Goal: Find specific page/section: Find specific page/section

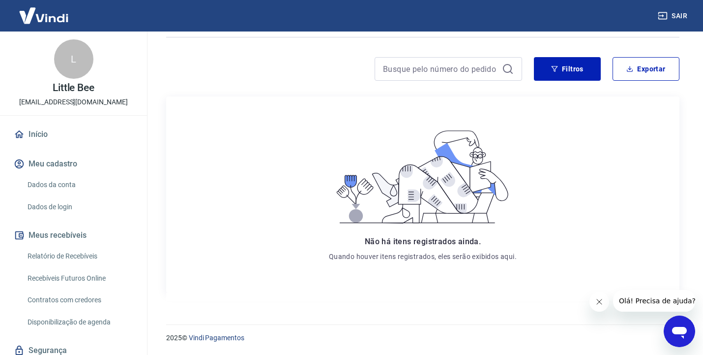
scroll to position [106, 0]
click at [79, 257] on link "Relatório de Recebíveis" at bounding box center [80, 256] width 112 height 20
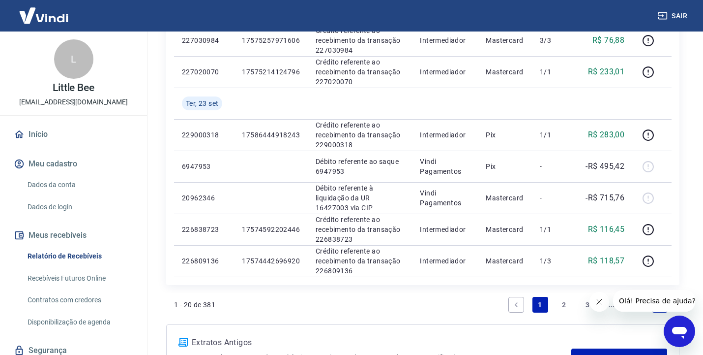
scroll to position [673, 0]
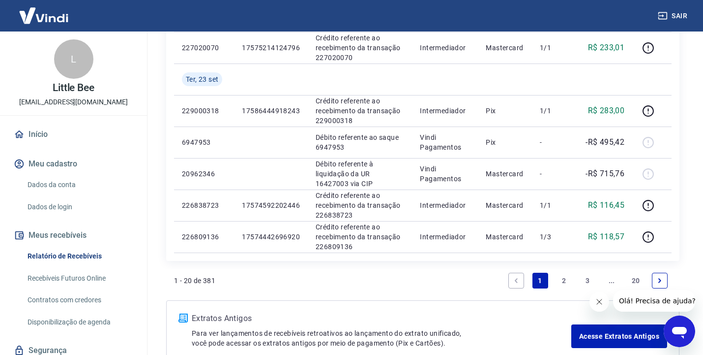
click at [686, 329] on icon "Abrir janela de mensagens" at bounding box center [679, 333] width 15 height 12
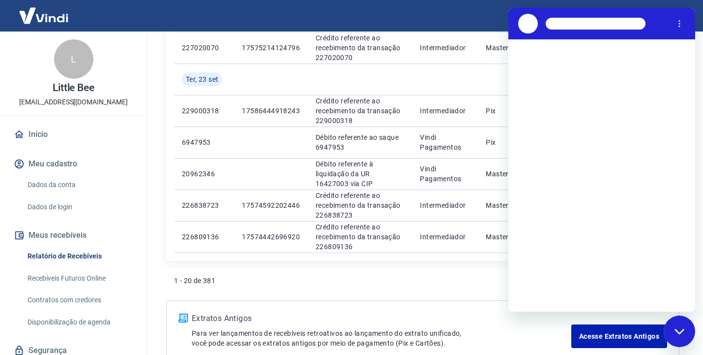
scroll to position [0, 0]
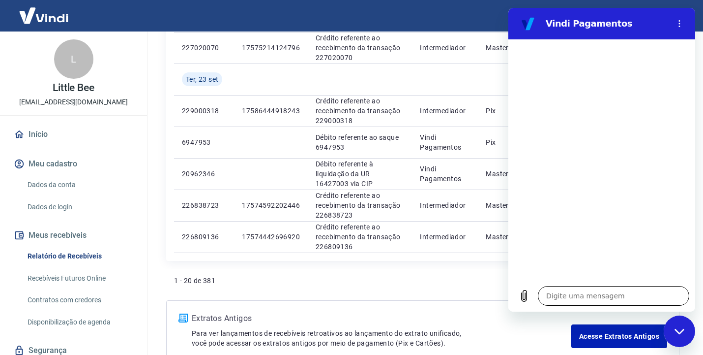
click at [617, 298] on textarea at bounding box center [613, 296] width 151 height 20
type textarea "b"
type textarea "x"
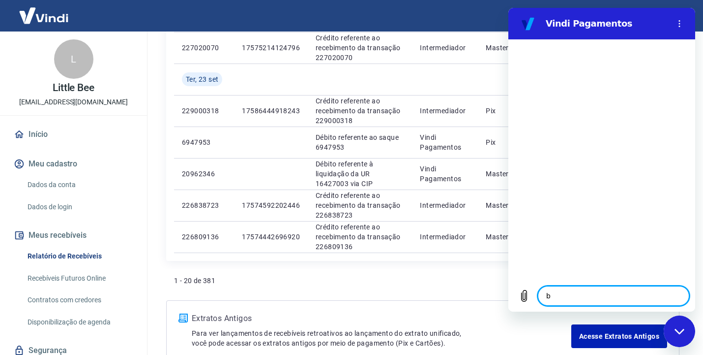
type textarea "bo"
type textarea "x"
type textarea "bom"
type textarea "x"
type textarea "bom"
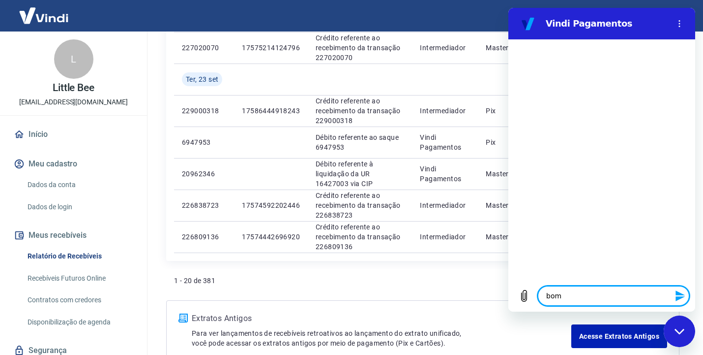
type textarea "x"
type textarea "bom d"
type textarea "x"
type textarea "bom di"
type textarea "x"
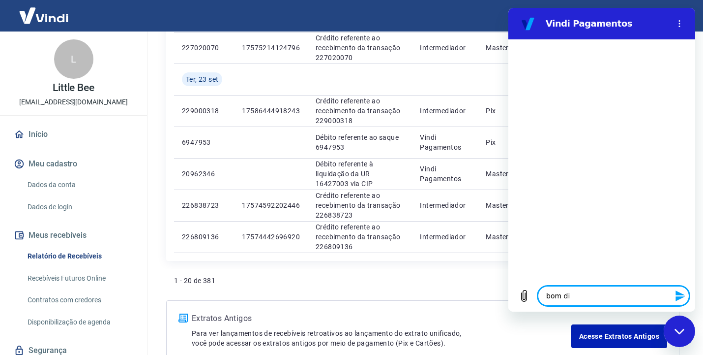
type textarea "bom dia"
type textarea "x"
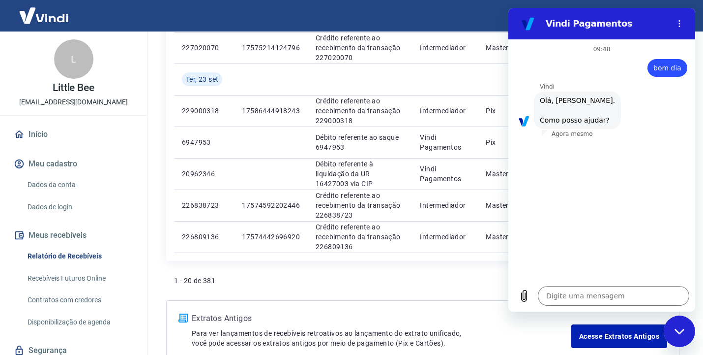
click at [459, 277] on div "1 - 20 de 381 1 2 3 ... 20" at bounding box center [423, 281] width 498 height 24
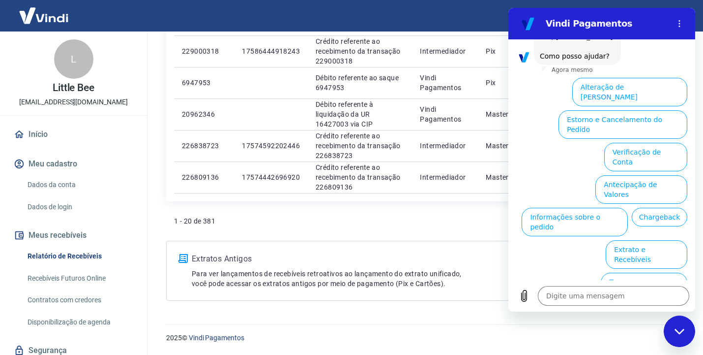
scroll to position [732, 0]
click at [94, 273] on link "Recebíveis Futuros Online" at bounding box center [80, 278] width 112 height 20
type textarea "x"
